Goal: Navigation & Orientation: Find specific page/section

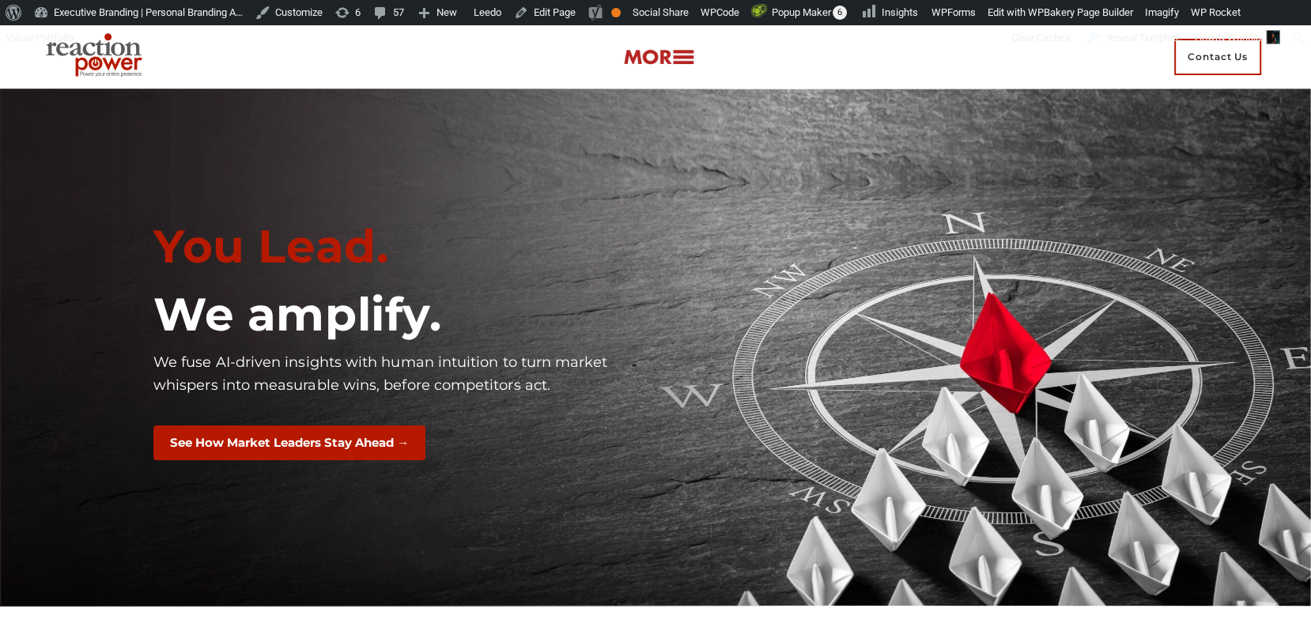
click at [662, 62] on img at bounding box center [658, 57] width 71 height 18
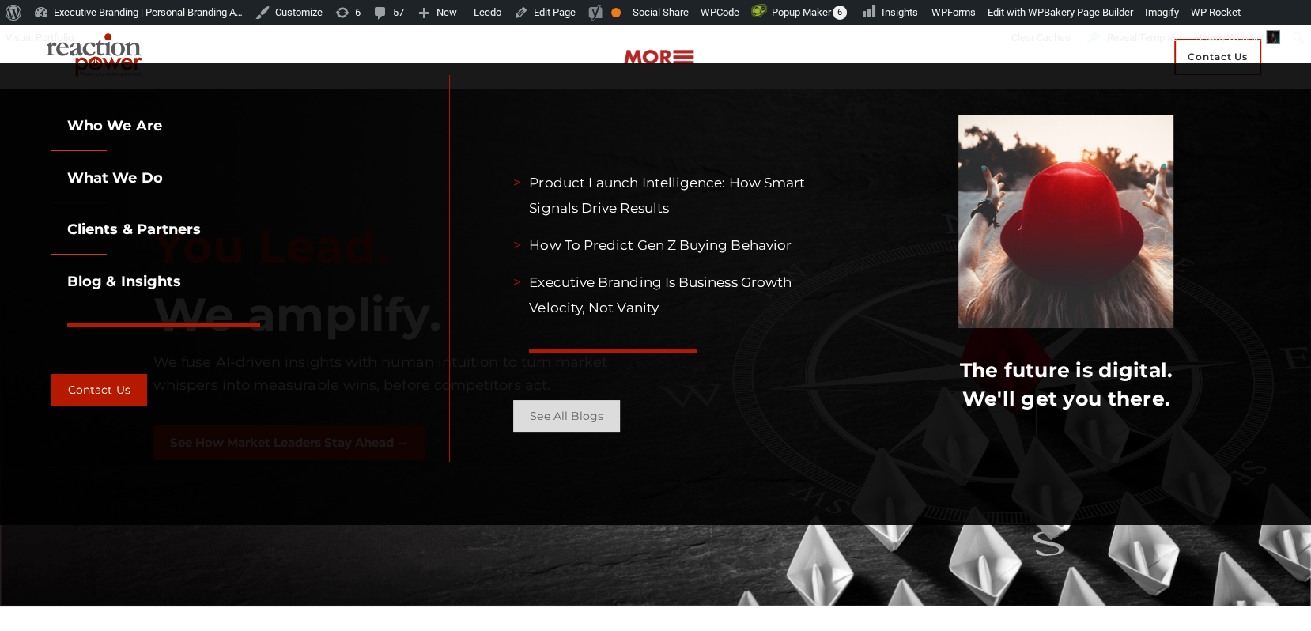
click at [593, 421] on link "See all Blogs" at bounding box center [566, 416] width 107 height 32
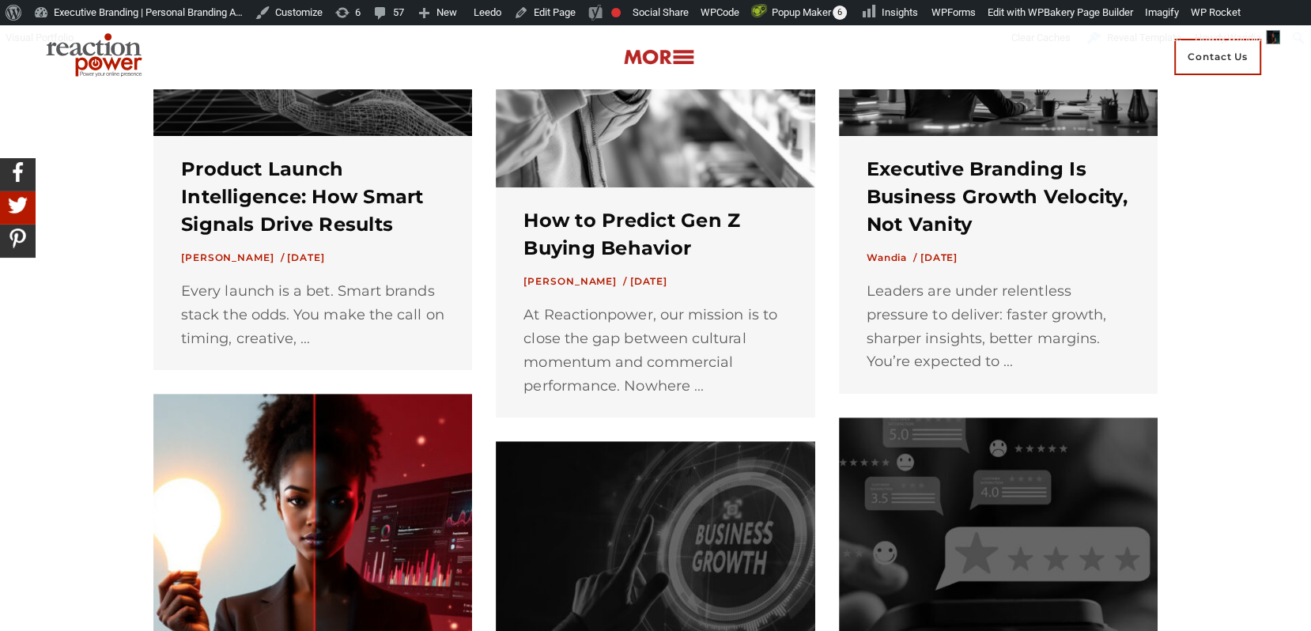
scroll to position [595, 0]
